Goal: Task Accomplishment & Management: Find specific page/section

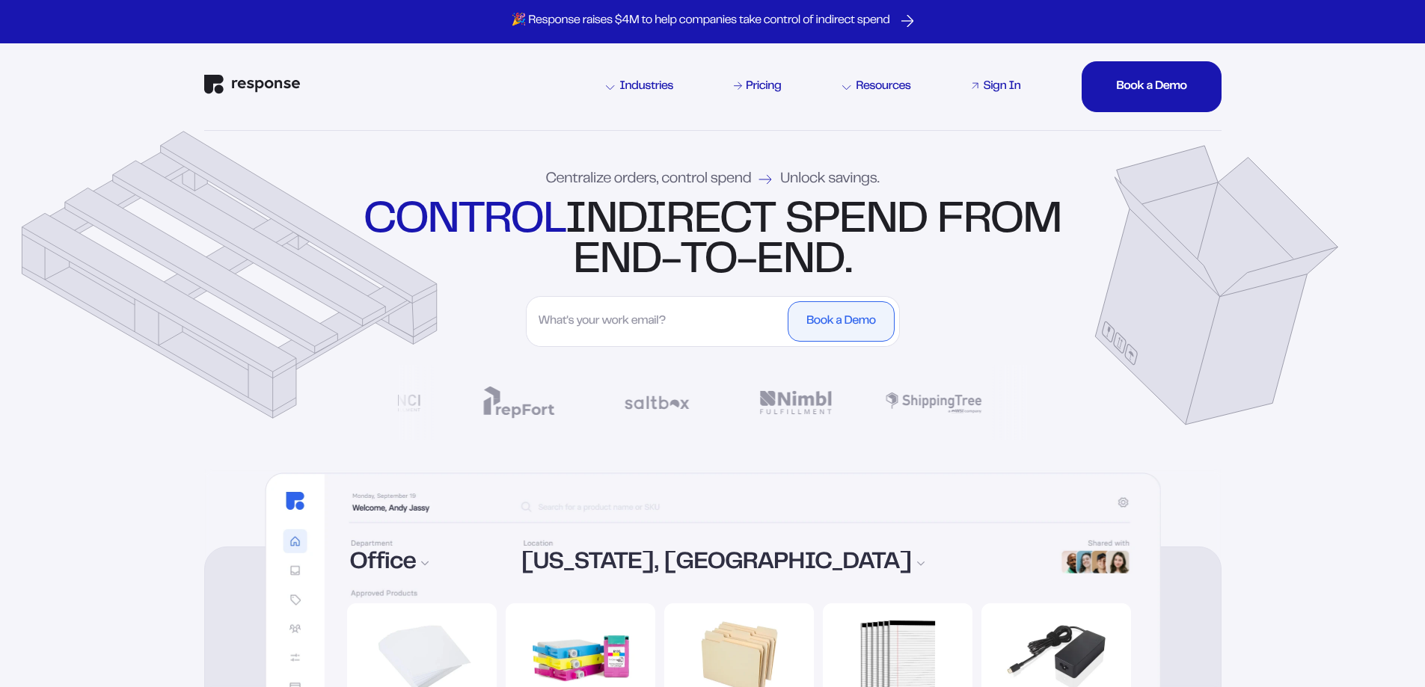
click at [1007, 87] on div "Sign In" at bounding box center [1001, 87] width 37 height 12
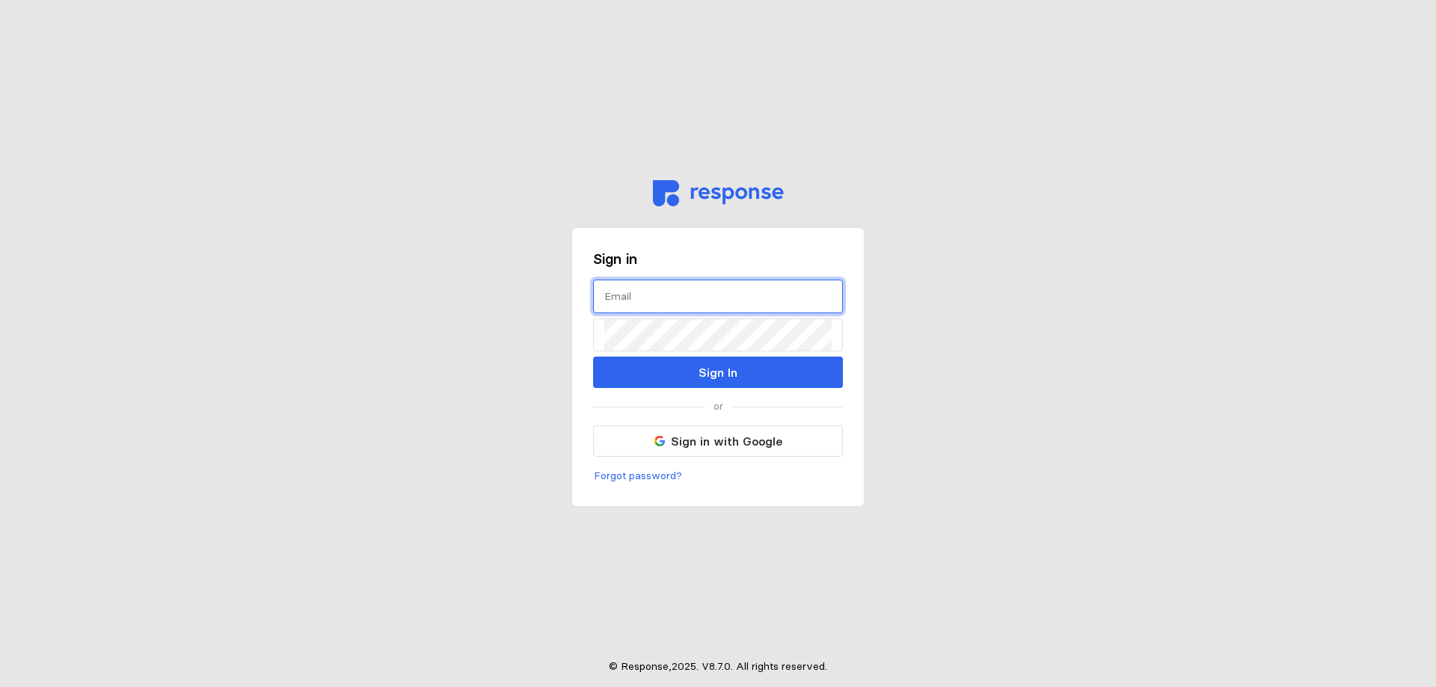
click at [699, 308] on input "text" at bounding box center [717, 296] width 227 height 32
type input "z"
type input "zellea@wsinc.com"
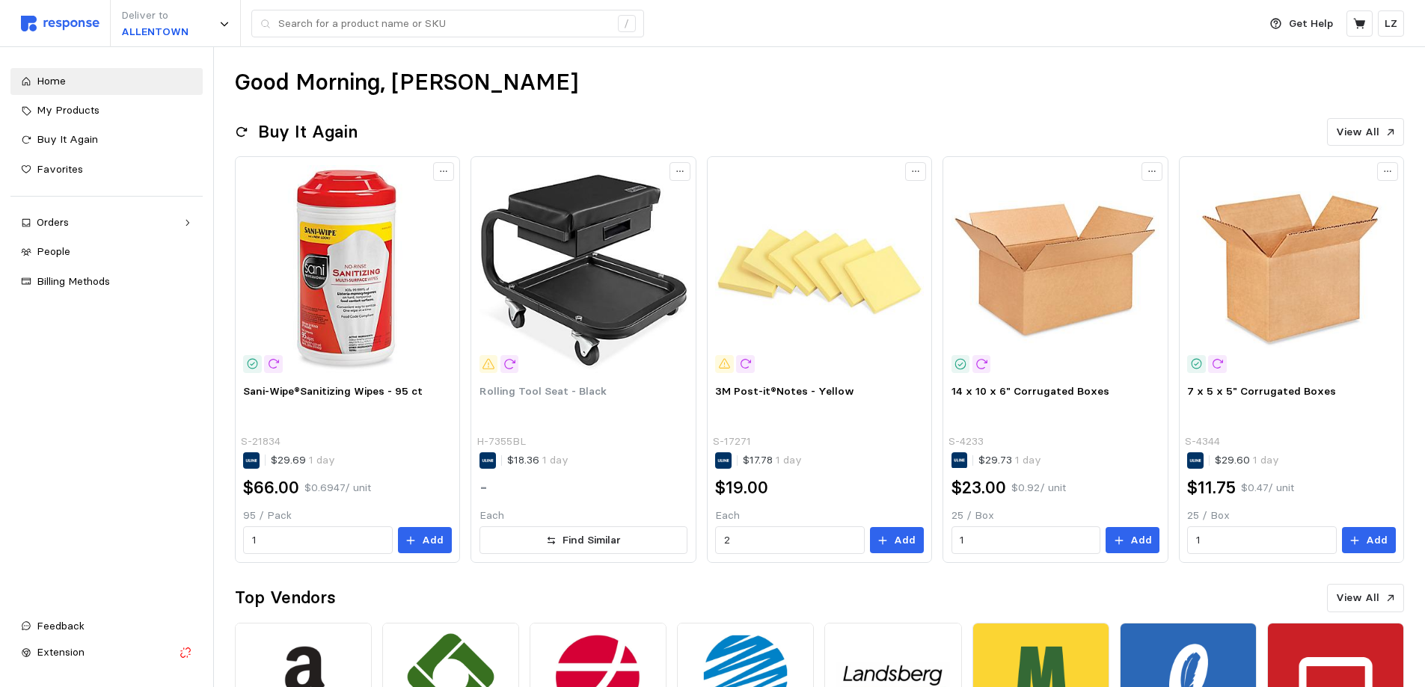
click at [87, 23] on img at bounding box center [60, 24] width 79 height 16
click at [1398, 19] on button "LZ" at bounding box center [1390, 23] width 26 height 26
click at [1199, 79] on div "Good Morning, Leanne" at bounding box center [819, 82] width 1169 height 29
click at [105, 227] on div "Orders" at bounding box center [107, 223] width 140 height 16
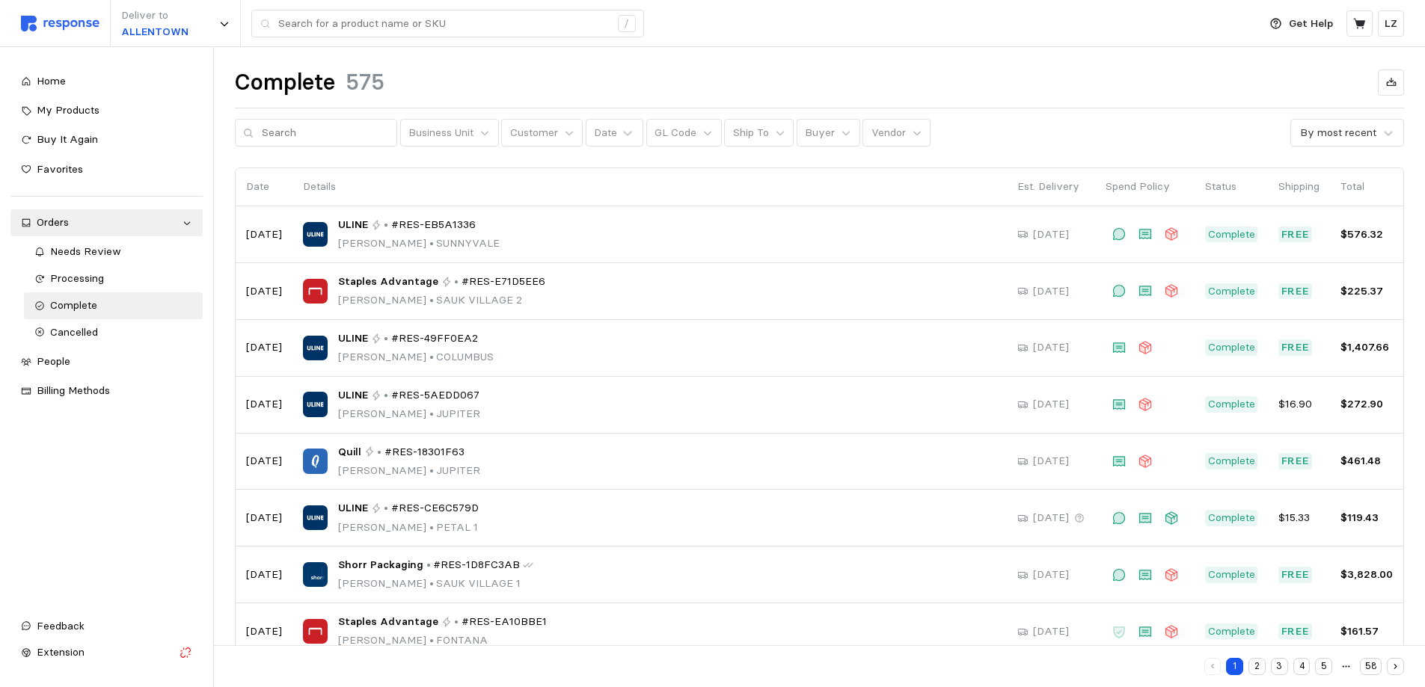
click at [138, 511] on div "Home My Products Buy It Again Favorites Orders Needs Review Processing Complete…" at bounding box center [106, 335] width 192 height 535
